Goal: Information Seeking & Learning: Get advice/opinions

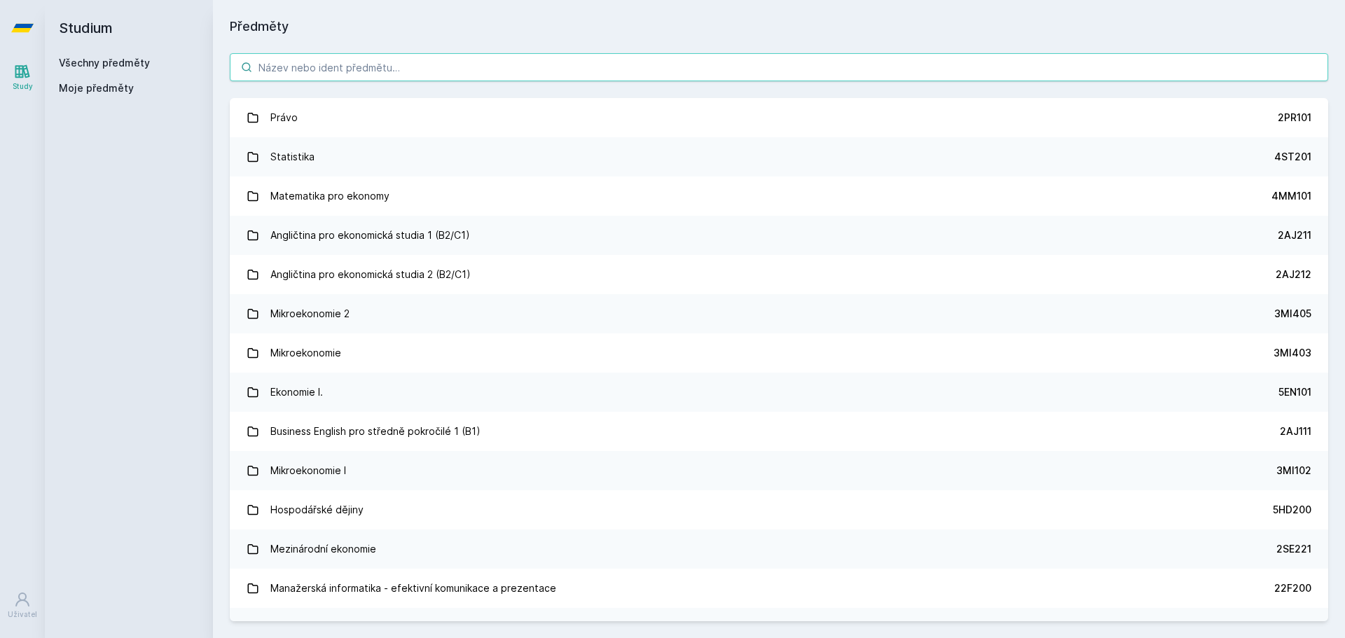
click at [339, 58] on input "search" at bounding box center [779, 67] width 1098 height 28
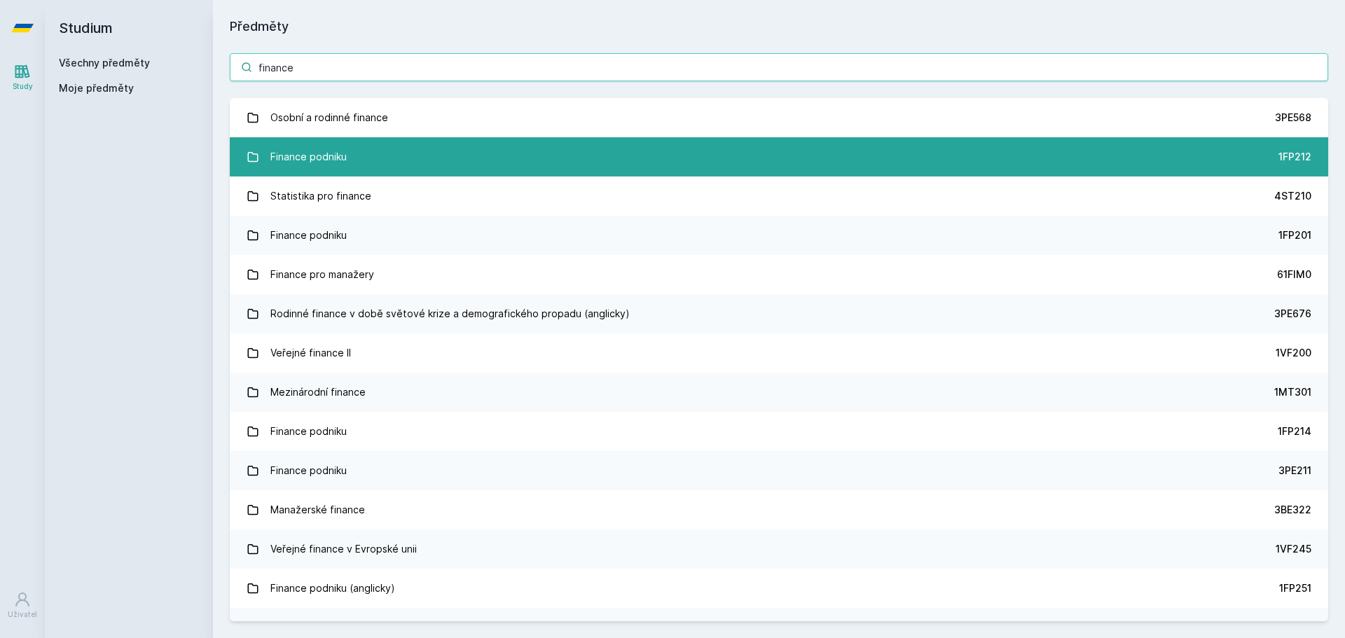
type input "finance"
click at [373, 168] on link "Finance podniku 1FP212" at bounding box center [779, 156] width 1098 height 39
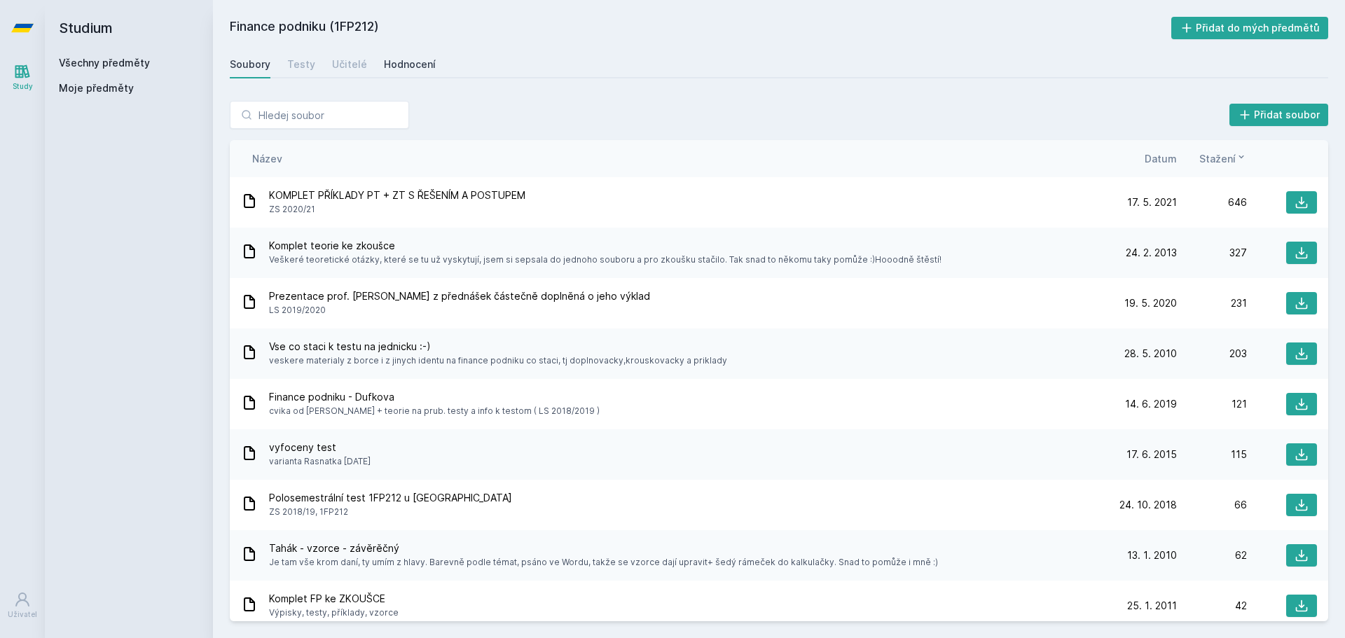
click at [415, 58] on div "Hodnocení" at bounding box center [410, 64] width 52 height 14
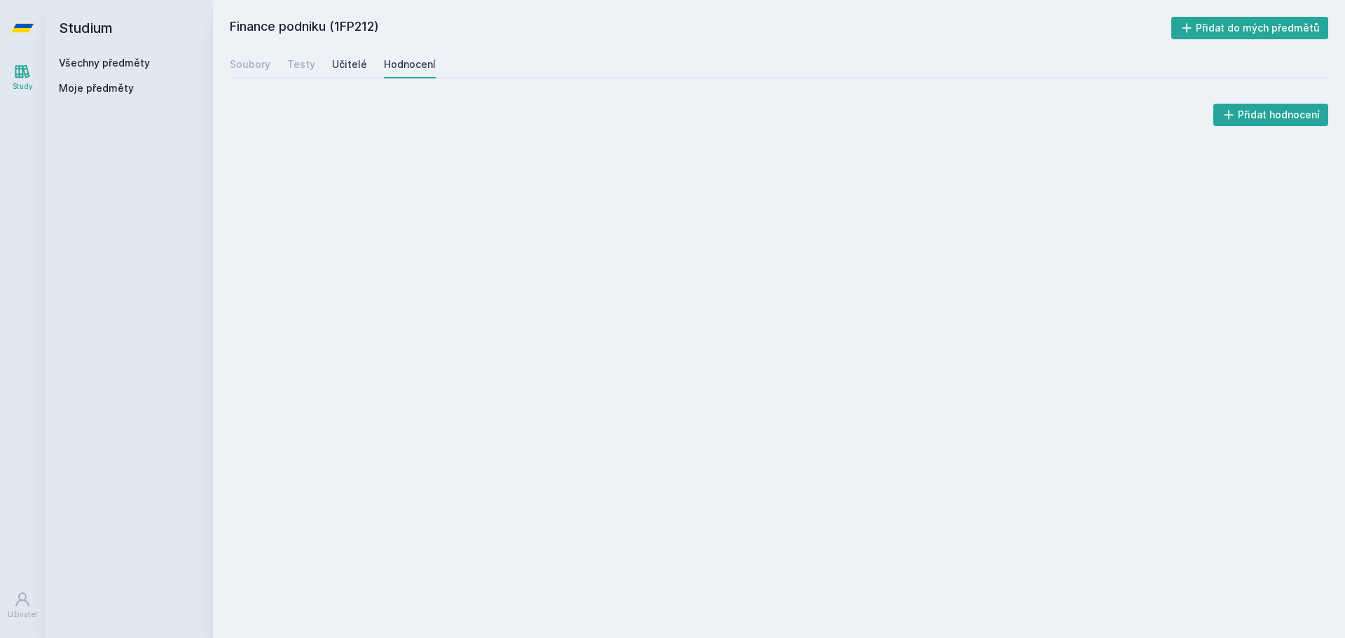
click at [352, 69] on div "Učitelé" at bounding box center [349, 64] width 35 height 14
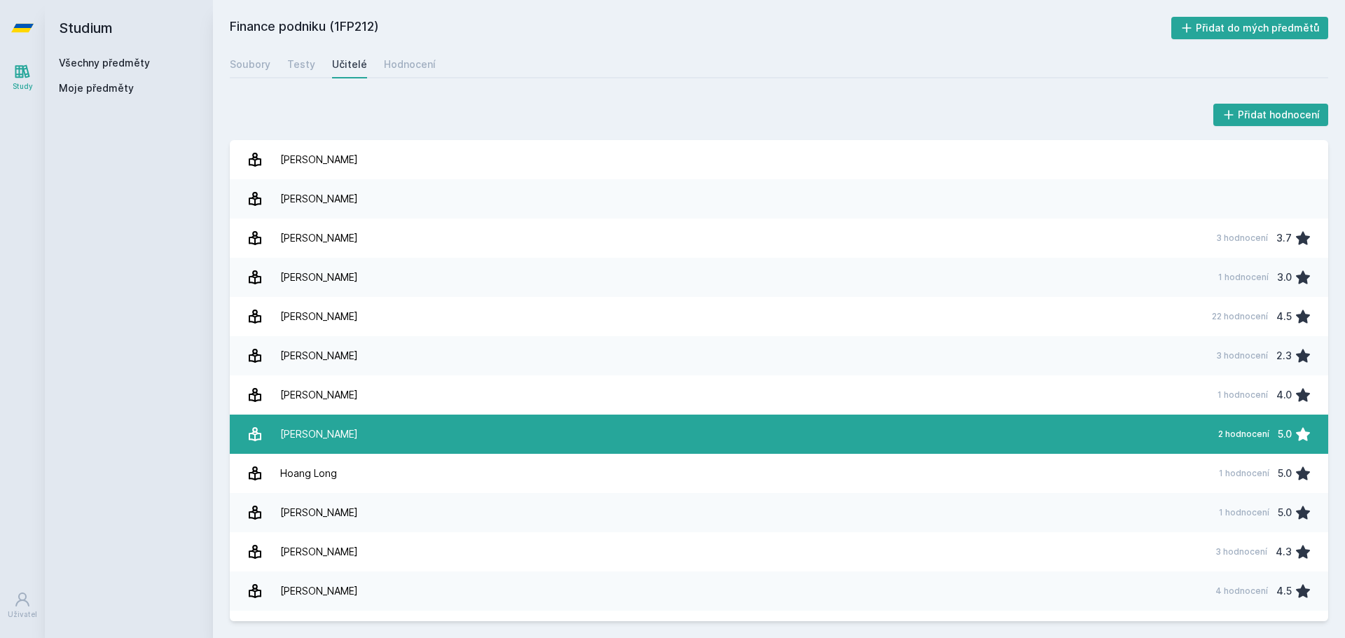
click at [535, 435] on link "[PERSON_NAME] 2 hodnocení 5.0" at bounding box center [779, 434] width 1098 height 39
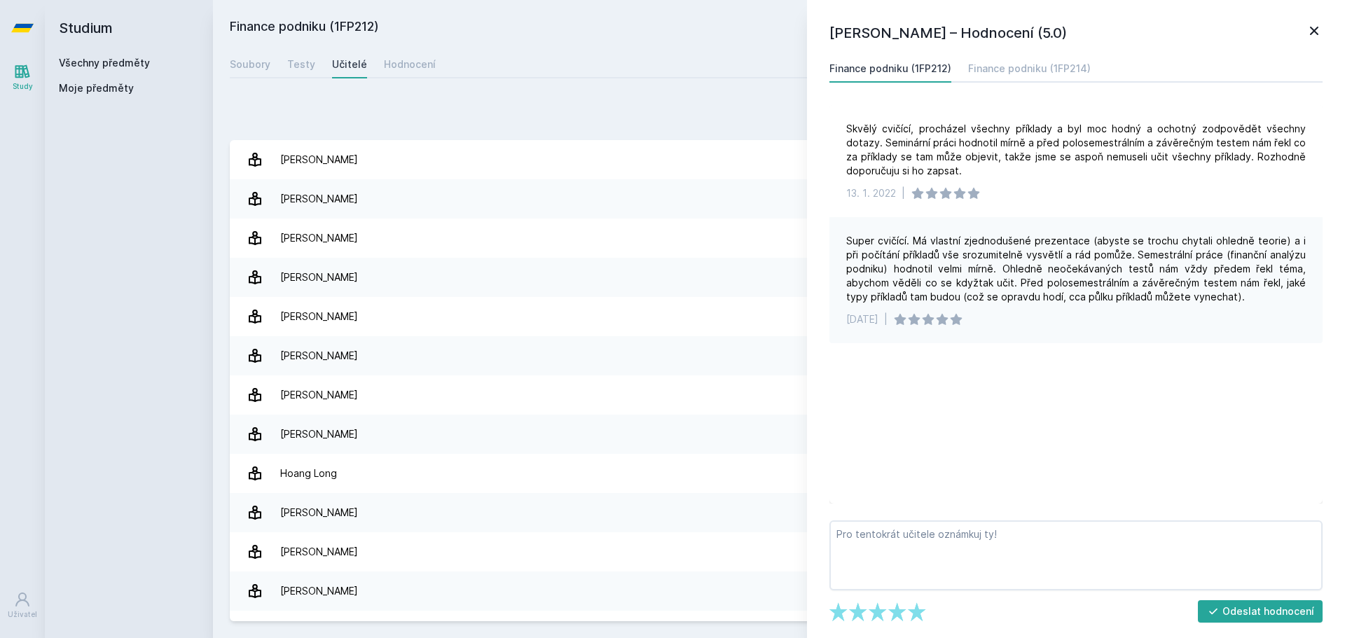
click at [1317, 31] on icon at bounding box center [1314, 30] width 17 height 17
